Goal: Find contact information: Find contact information

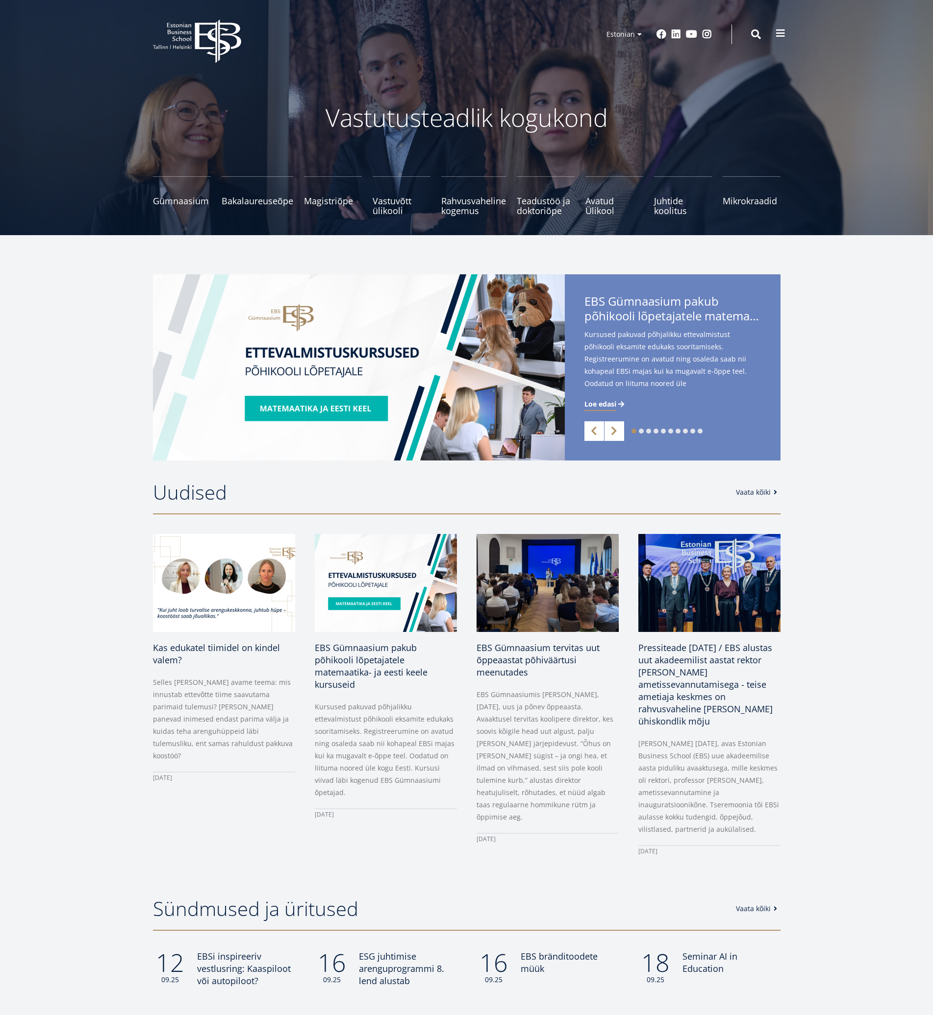
click at [775, 31] on span at bounding box center [780, 33] width 10 height 10
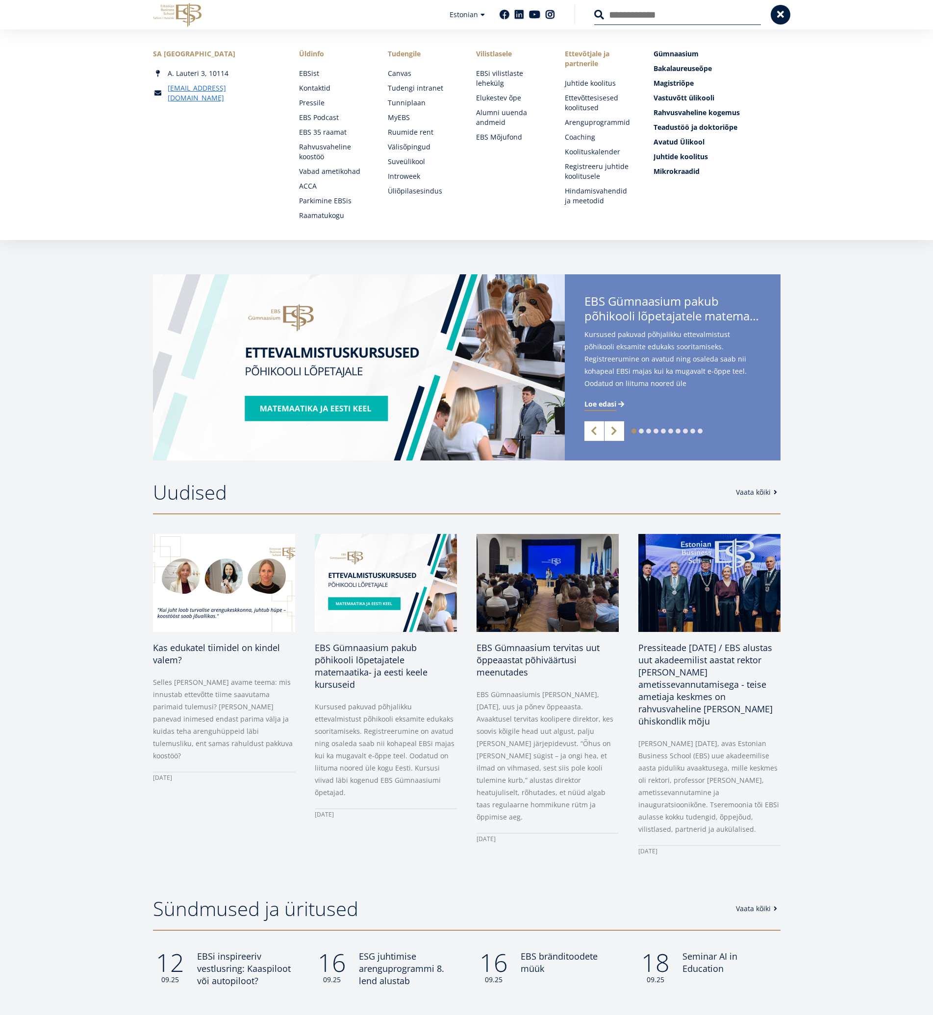
click at [51, 269] on main "Vastutusteadlik kogukond Gümnaasium Tutvu ja registreeru Bakalaureuseõpe Tutvu …" at bounding box center [466, 734] width 933 height 1468
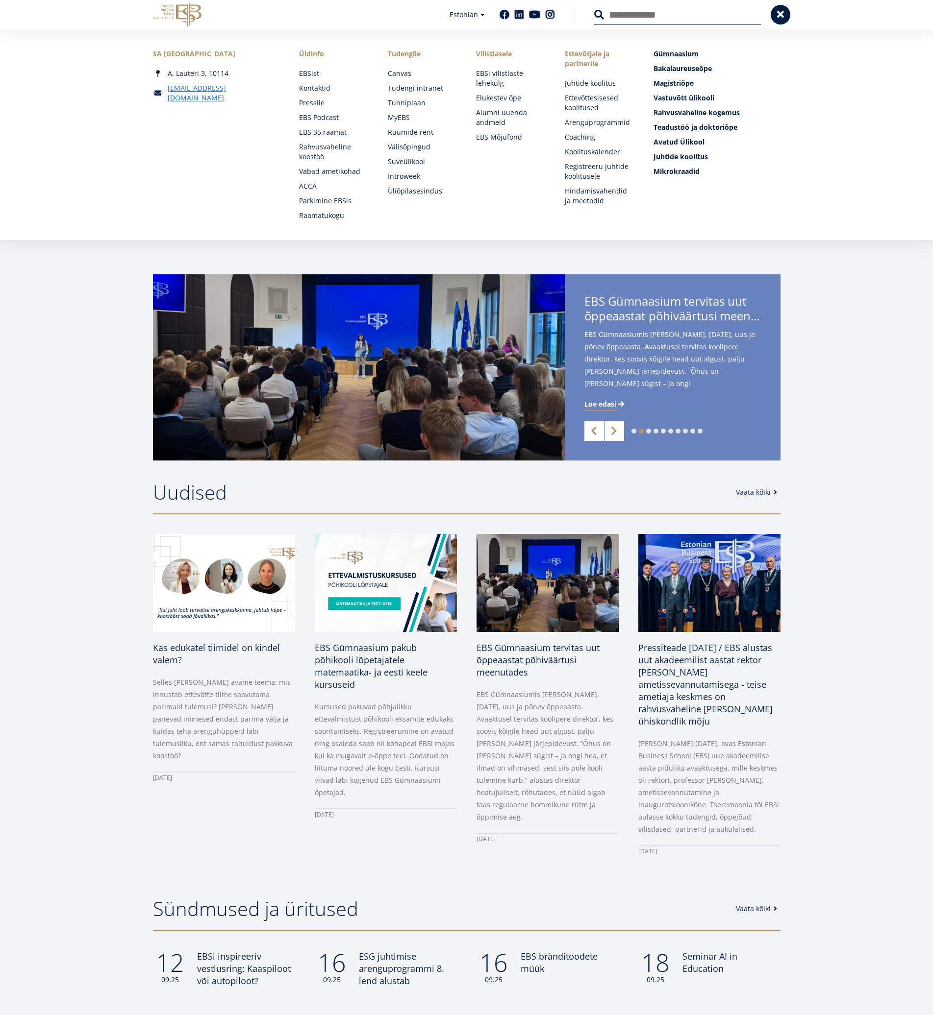
click at [851, 295] on div "1 2 3 4 5 6 7 8 9 10 Previous Next EBS Gümnaasium pakub põhikooli lõpetajatele …" at bounding box center [466, 367] width 933 height 186
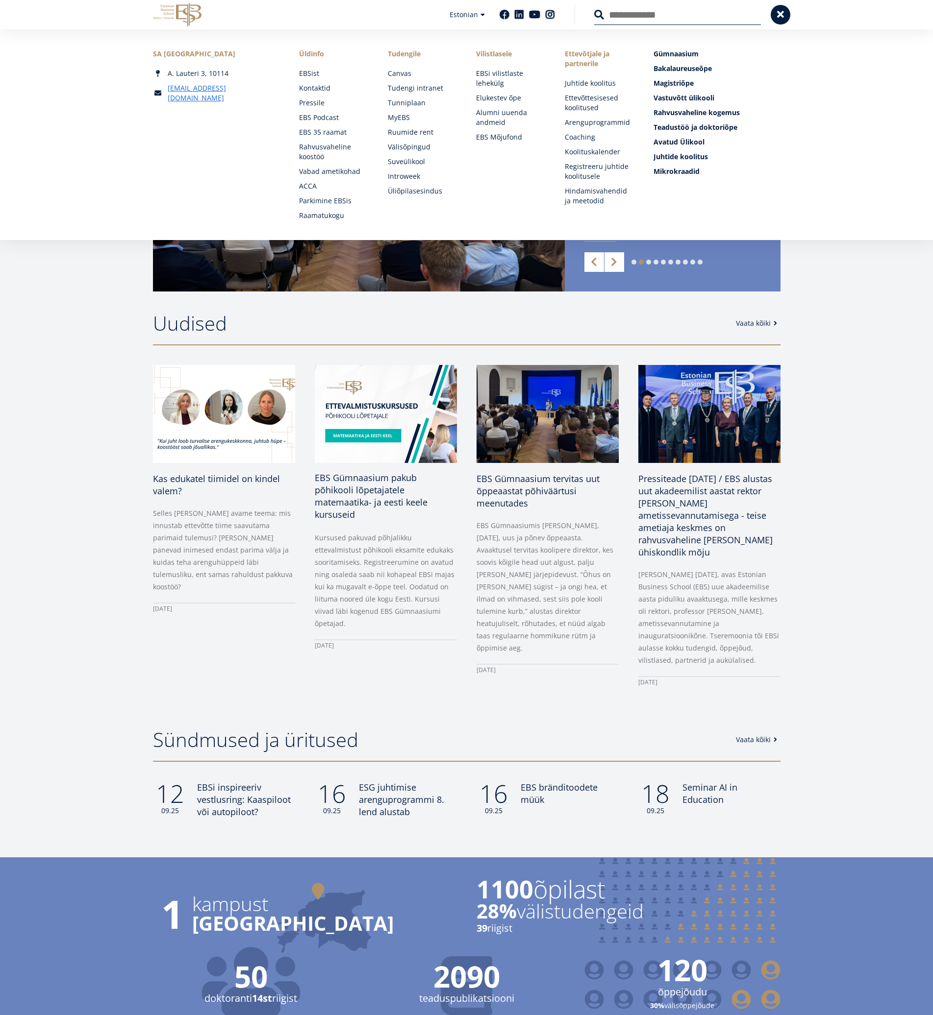
scroll to position [147, 0]
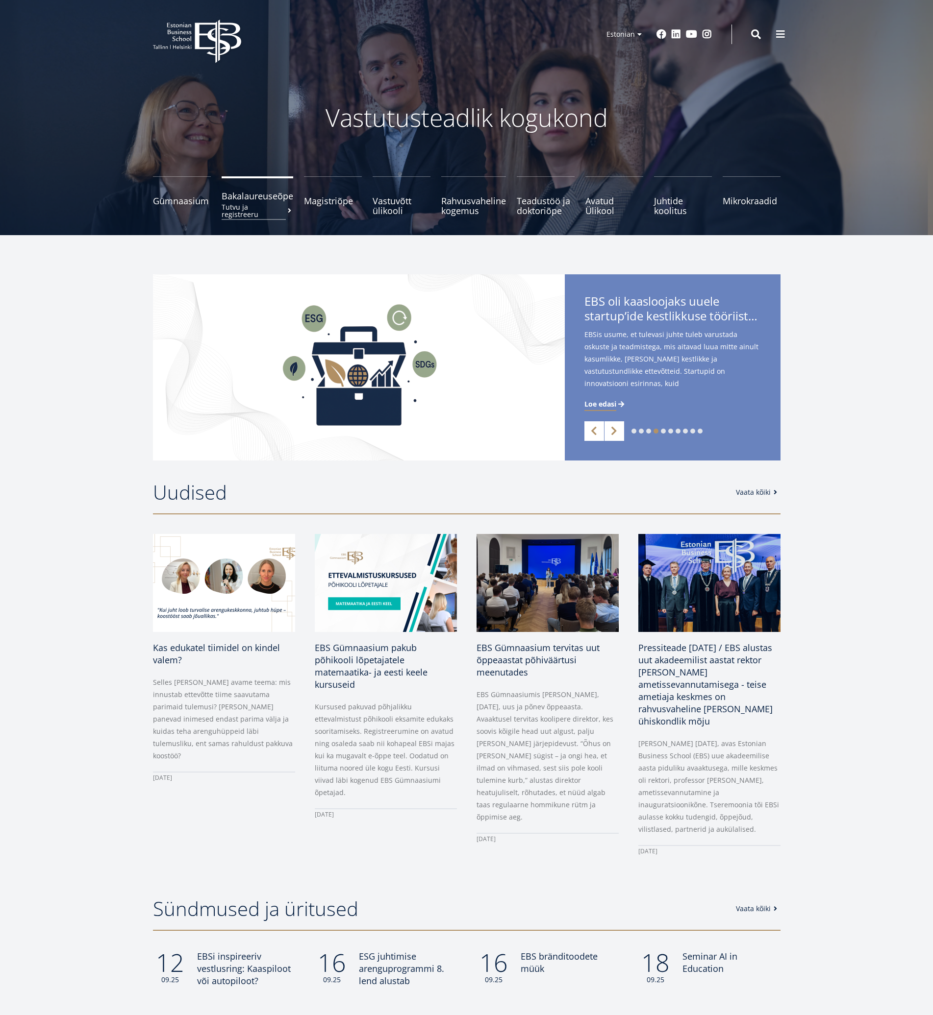
click at [270, 205] on small "Tutvu ja registreeru" at bounding box center [258, 210] width 72 height 15
drag, startPoint x: 770, startPoint y: 33, endPoint x: 781, endPoint y: 33, distance: 10.8
click at [771, 34] on button at bounding box center [780, 35] width 20 height 20
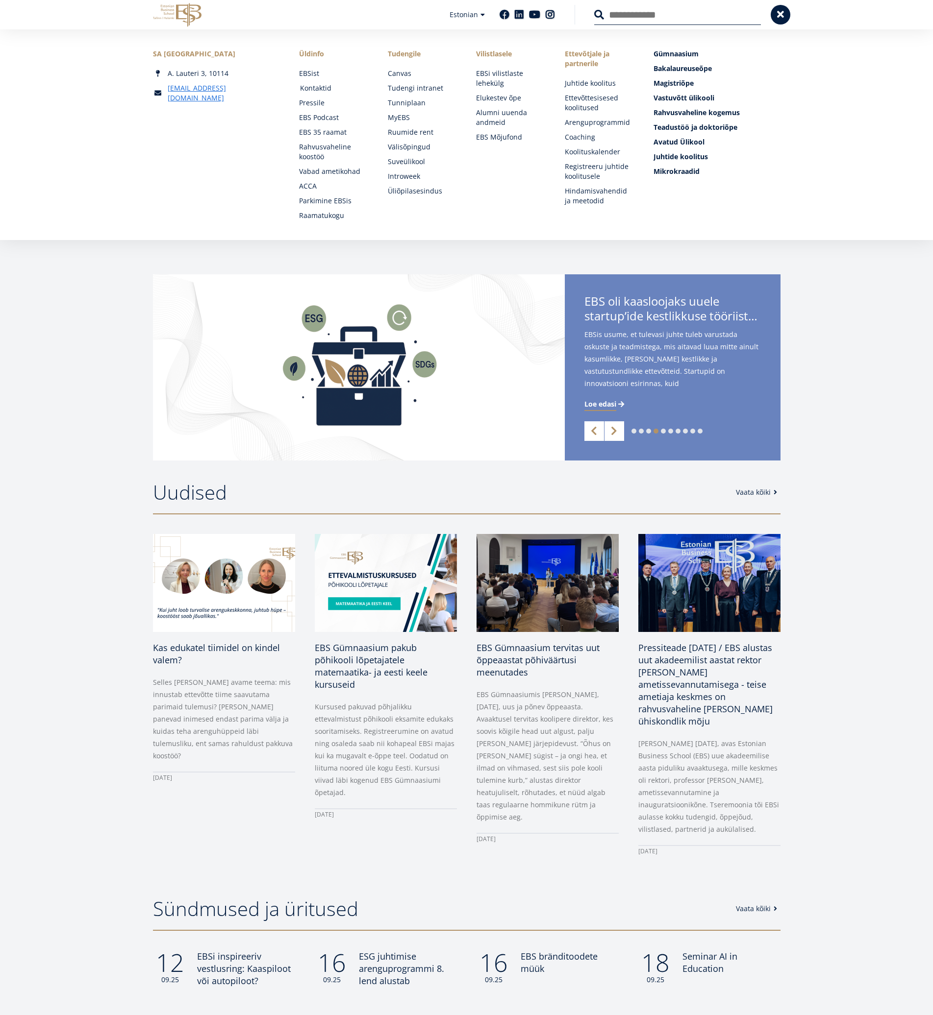
click at [317, 86] on link "Kontaktid" at bounding box center [334, 88] width 69 height 10
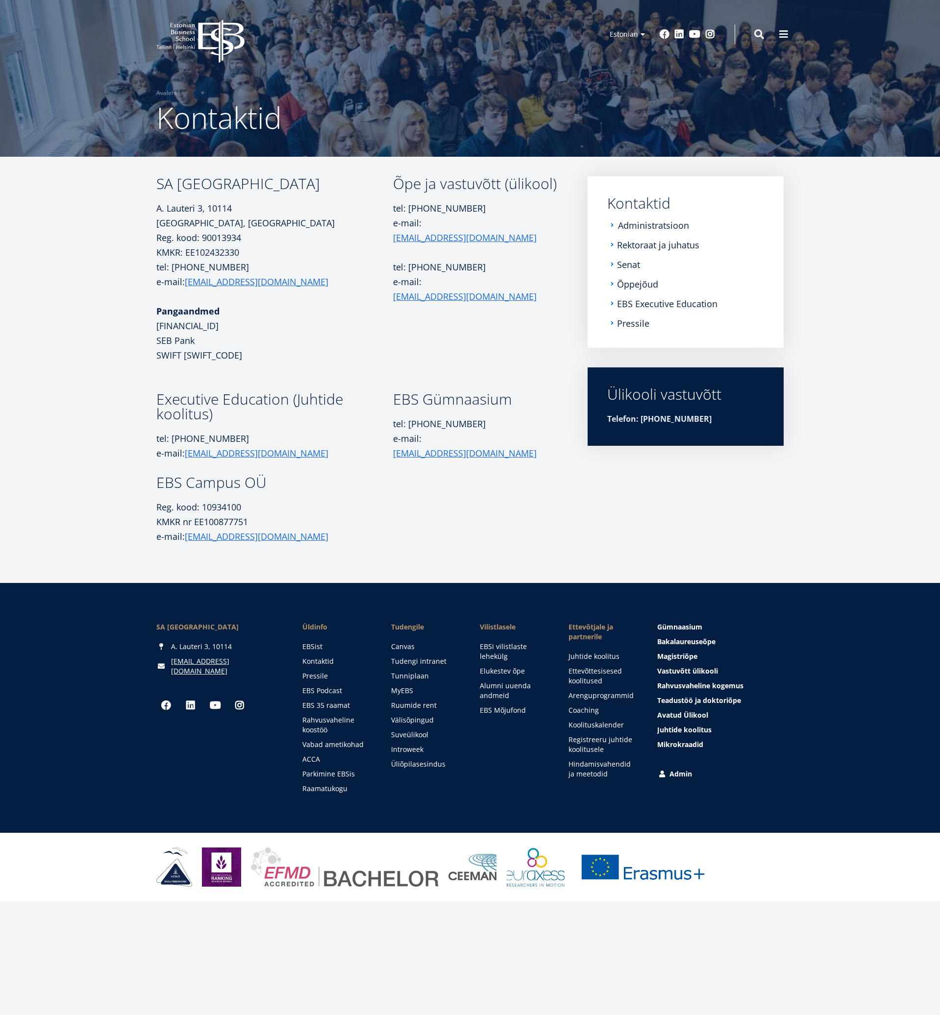
click at [628, 225] on link "Administratsioon" at bounding box center [653, 226] width 71 height 10
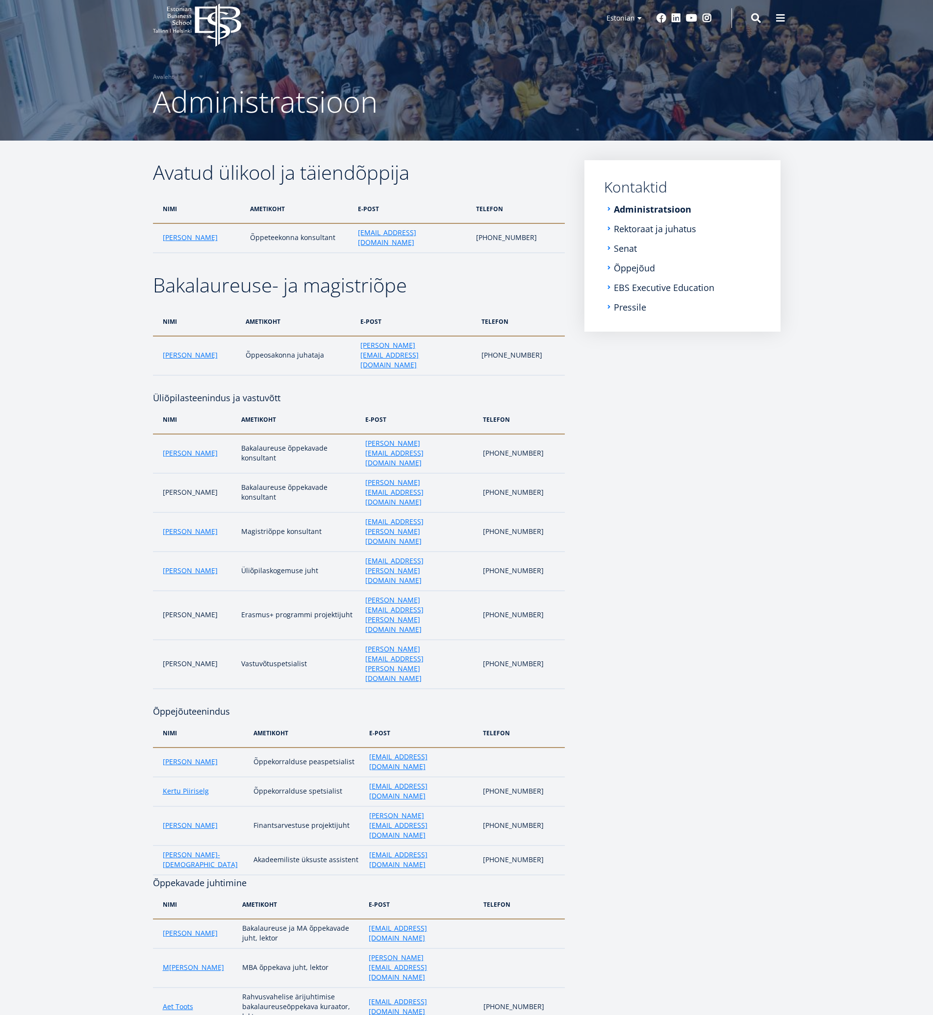
scroll to position [49, 0]
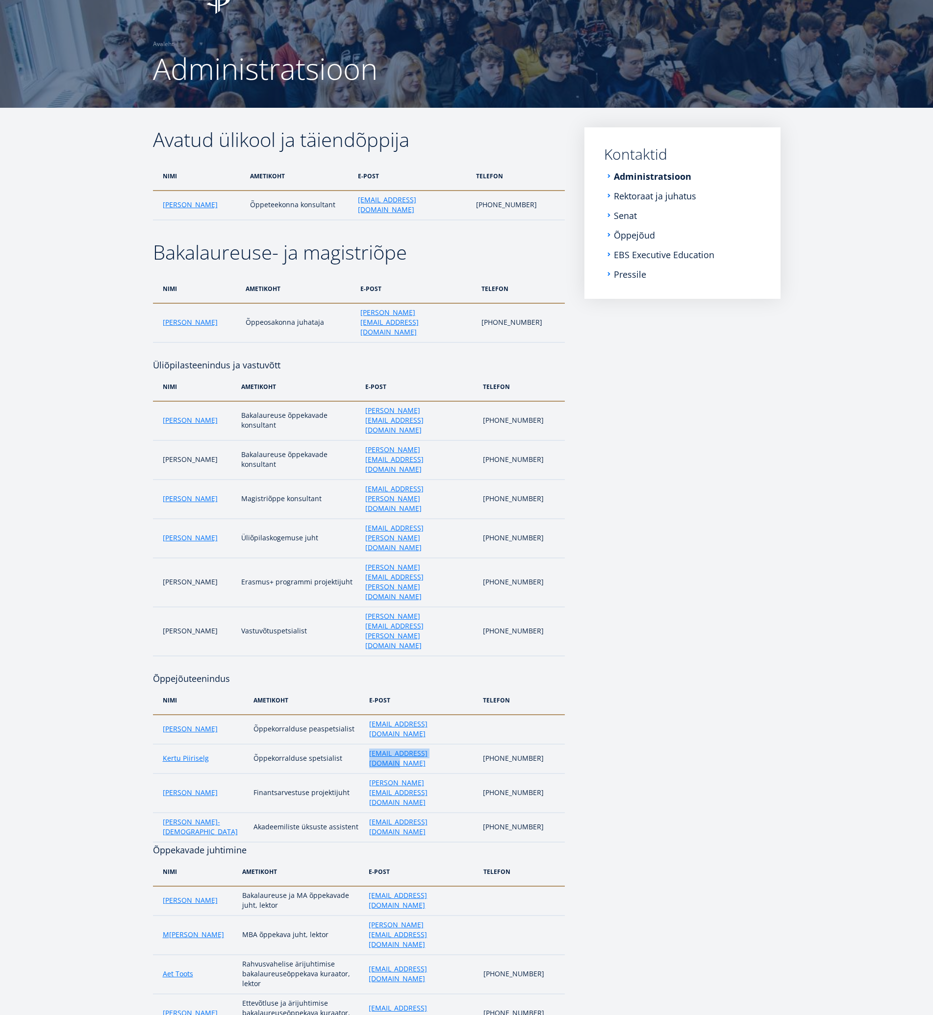
drag, startPoint x: 435, startPoint y: 608, endPoint x: 358, endPoint y: 607, distance: 76.5
click at [364, 744] on td "kertu.piiriselg@ebs.ee" at bounding box center [421, 758] width 114 height 29
copy link "kertu.piiriselg@ebs.ee"
click at [335, 744] on td "Õppekorralduse spetsialist" at bounding box center [306, 758] width 116 height 29
